Goal: Navigation & Orientation: Find specific page/section

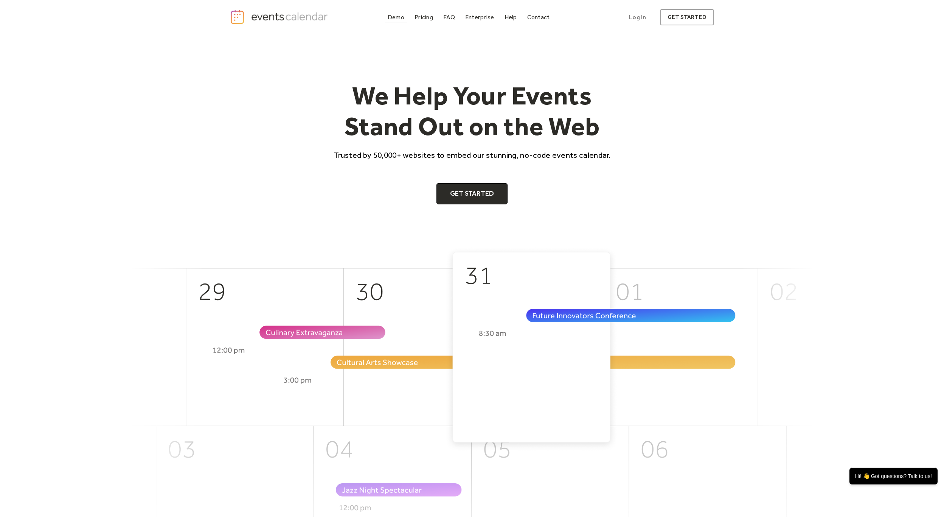
click at [390, 18] on div "Demo" at bounding box center [396, 17] width 17 height 4
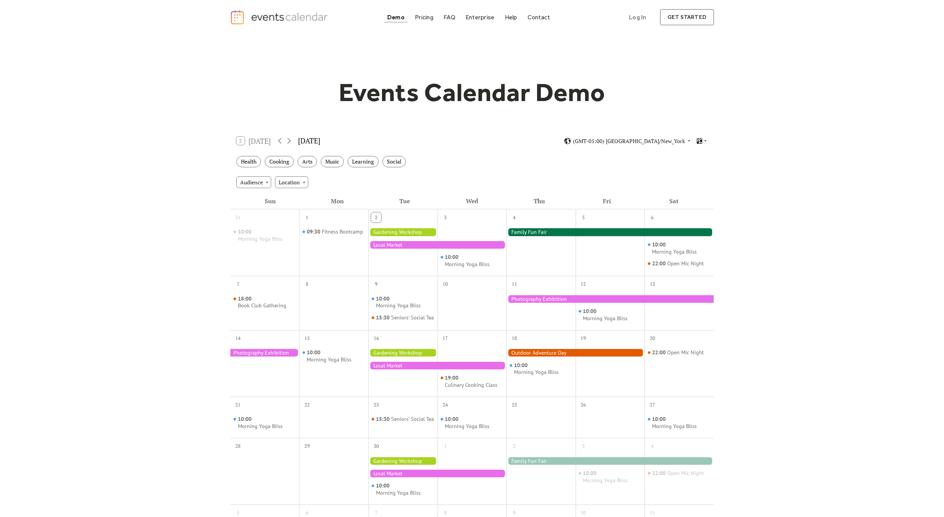
click at [180, 271] on div "Events Calendar Demo Loading the Events Calendar..." at bounding box center [472, 332] width 944 height 596
click at [452, 154] on div "Health Cooking Arts Music Learning Social" at bounding box center [472, 161] width 484 height 21
click at [207, 170] on div "Events Calendar Demo Loading the Events Calendar..." at bounding box center [472, 332] width 944 height 596
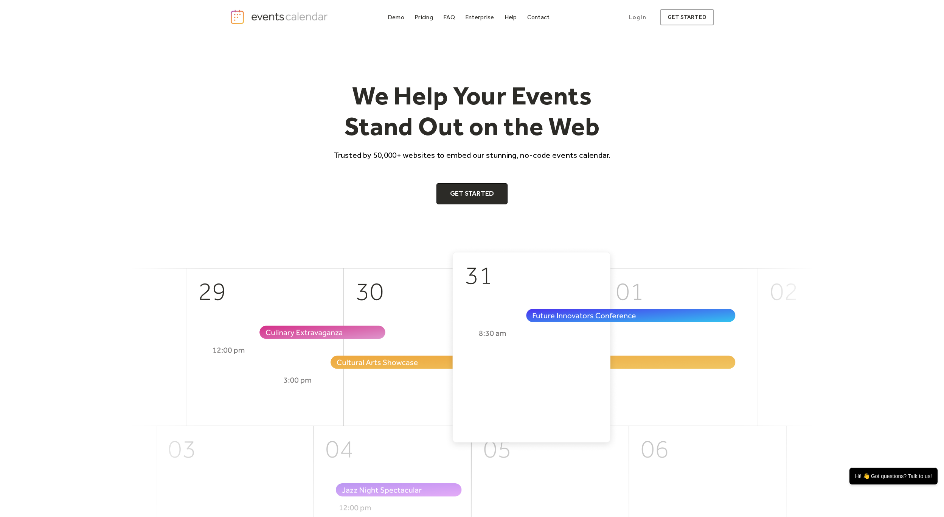
click at [738, 111] on div "We Help Your Events Stand Out on the Web Trusted by 50,000+ websites to embed o…" at bounding box center [472, 141] width 944 height 212
